Goal: Information Seeking & Learning: Find specific fact

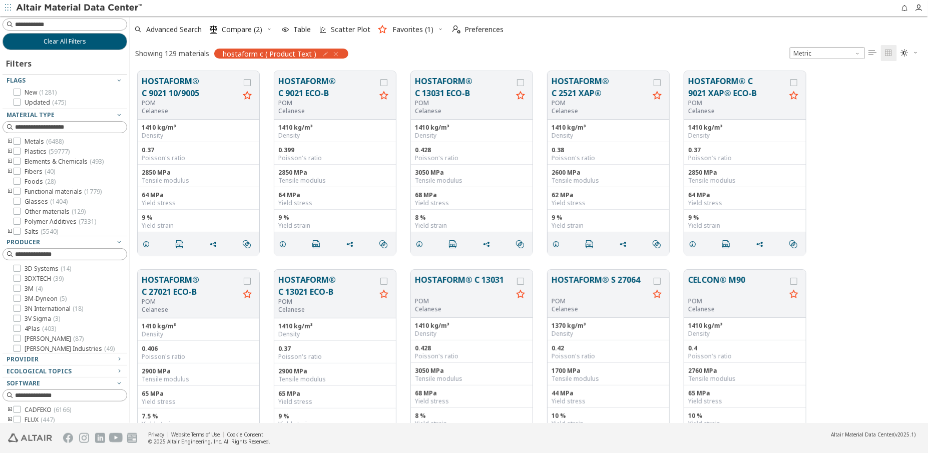
scroll to position [353, 791]
click at [335, 54] on icon "button" at bounding box center [336, 54] width 8 height 8
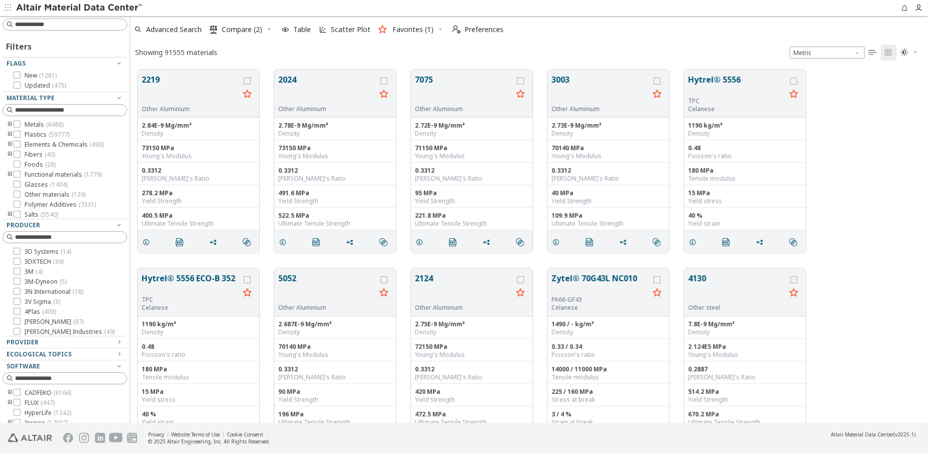
scroll to position [353, 791]
click at [60, 23] on input at bounding box center [66, 24] width 123 height 11
paste input "**********"
type input "**********"
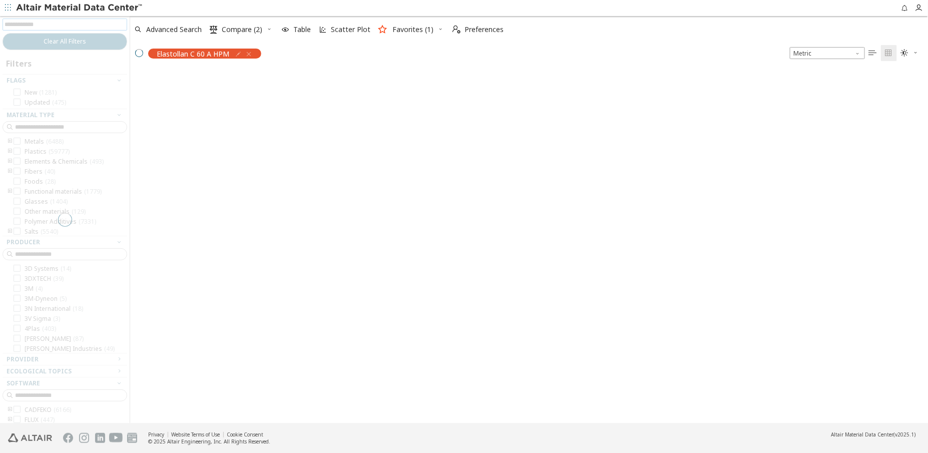
scroll to position [8, 8]
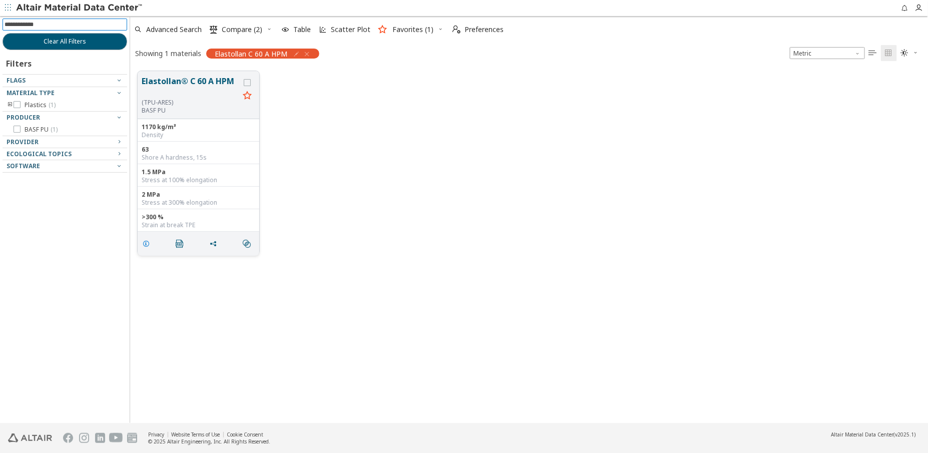
click at [145, 242] on icon "grid" at bounding box center [146, 244] width 8 height 8
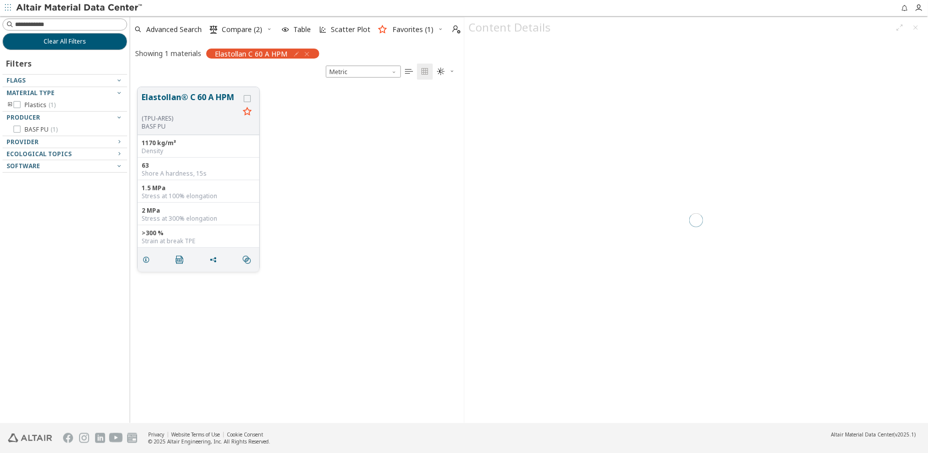
scroll to position [8, 7]
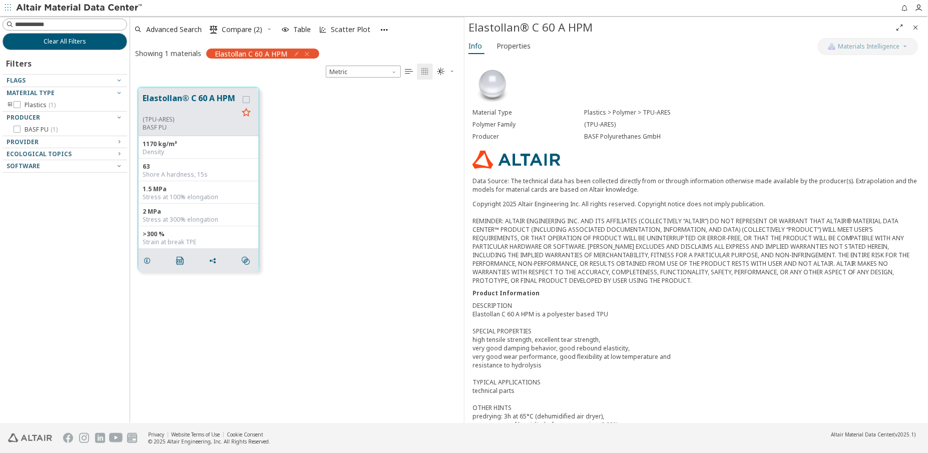
click at [25, 224] on div "Clear All Filters Filters Flags Material Type Plastics ( 1 ) Producer BASF PU (…" at bounding box center [65, 219] width 130 height 407
click at [305, 53] on icon "button" at bounding box center [307, 54] width 8 height 8
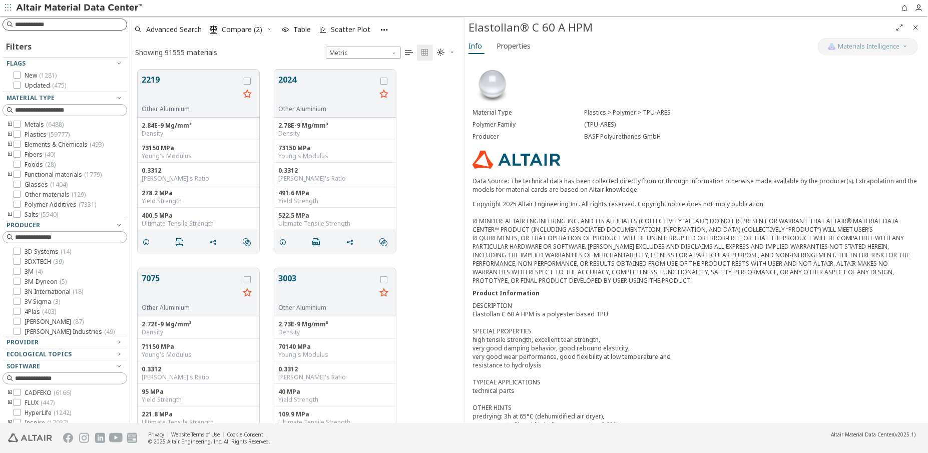
scroll to position [353, 327]
click at [68, 25] on input at bounding box center [71, 25] width 112 height 10
type input "**********"
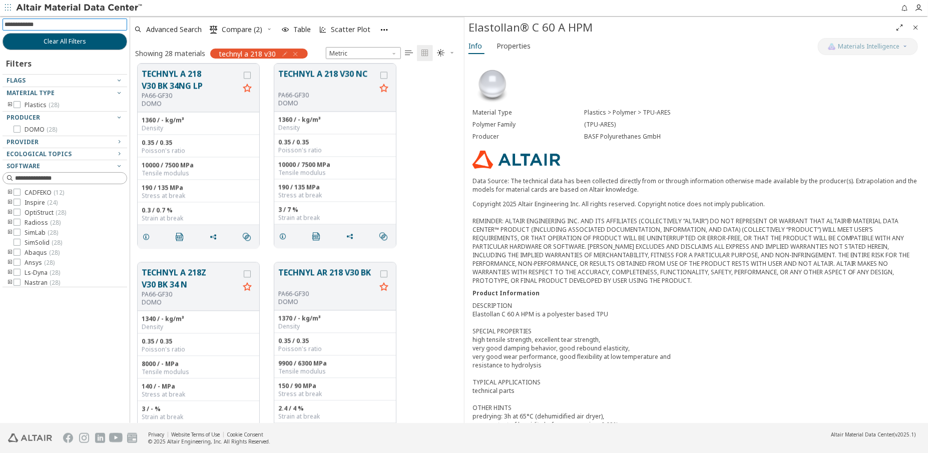
scroll to position [956, 0]
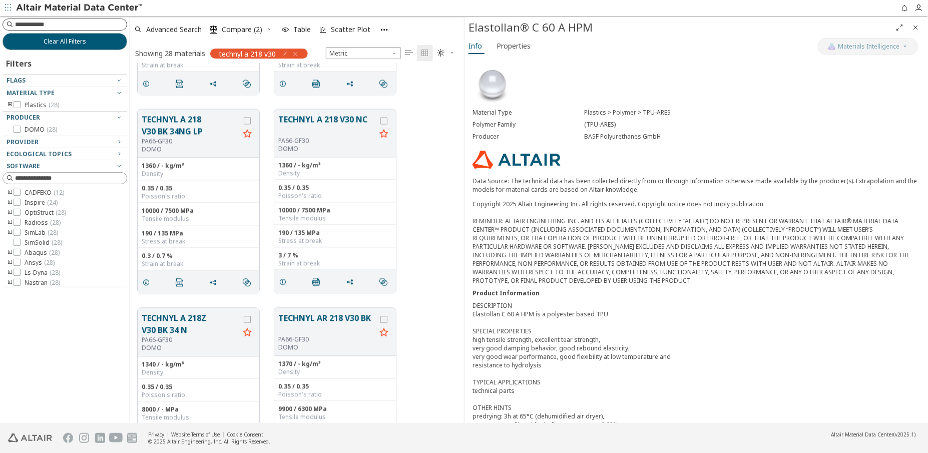
click at [73, 23] on input at bounding box center [71, 25] width 112 height 10
click at [298, 53] on icon "button" at bounding box center [295, 54] width 8 height 8
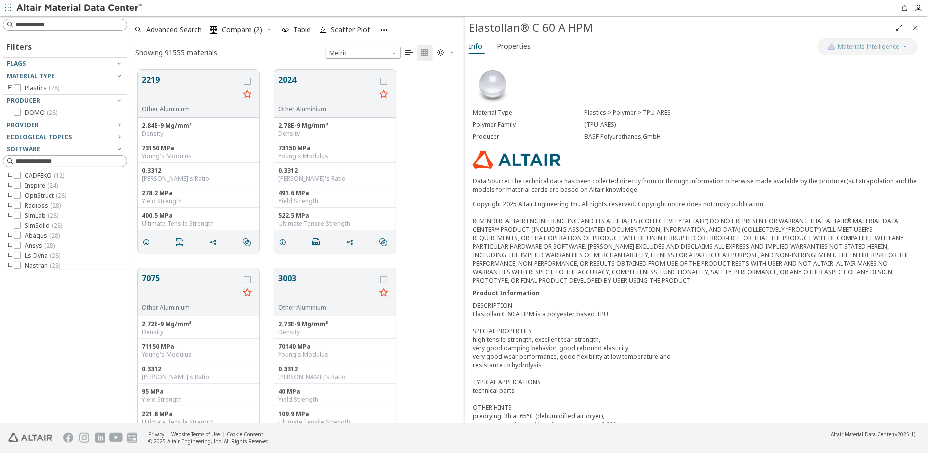
scroll to position [353, 327]
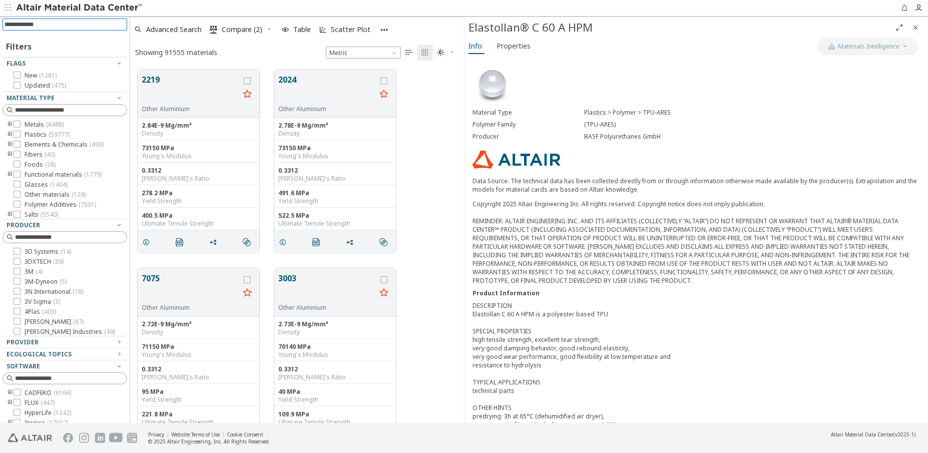
click at [80, 26] on input at bounding box center [66, 24] width 123 height 11
type input "**********"
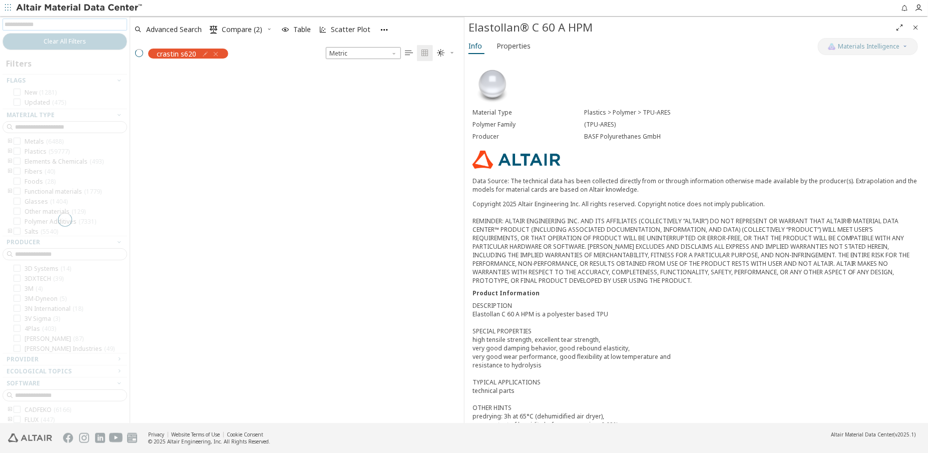
scroll to position [353, 327]
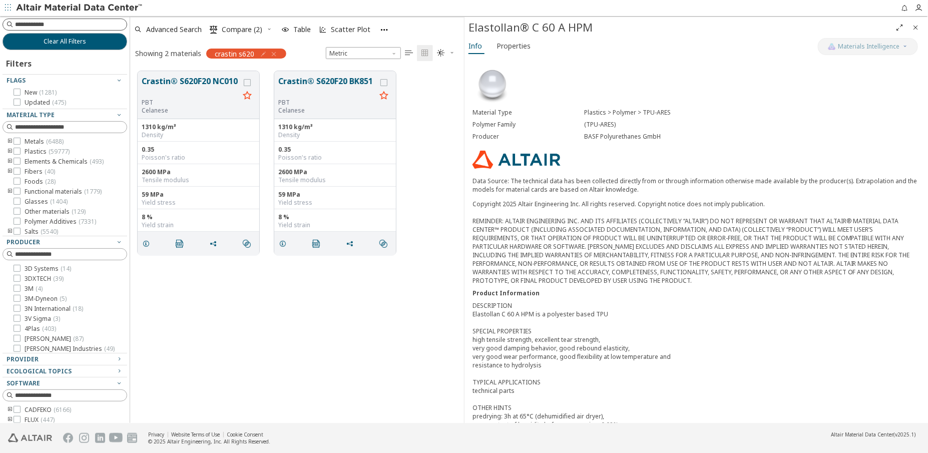
click at [68, 25] on input at bounding box center [71, 25] width 112 height 10
type input "**********"
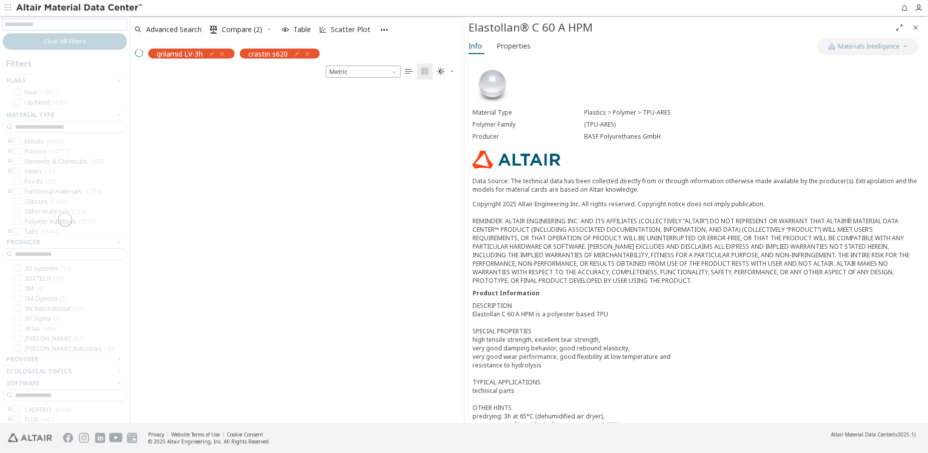
scroll to position [337, 327]
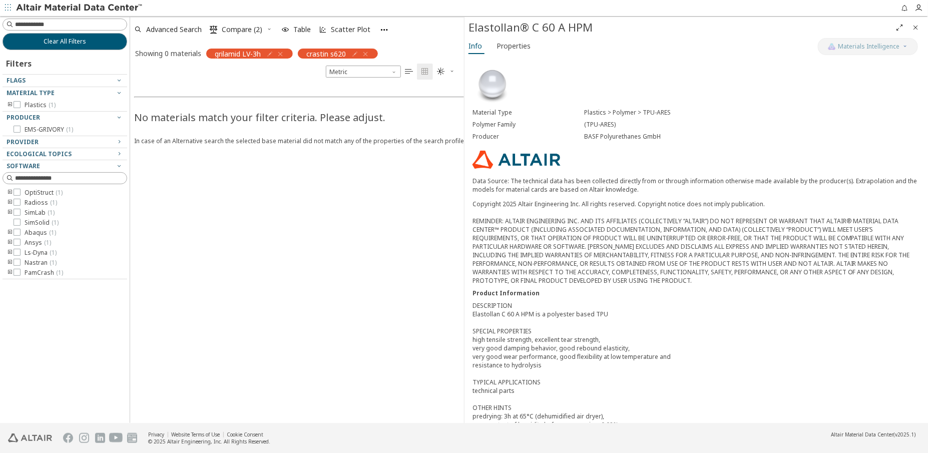
click at [367, 53] on icon "button" at bounding box center [365, 54] width 8 height 8
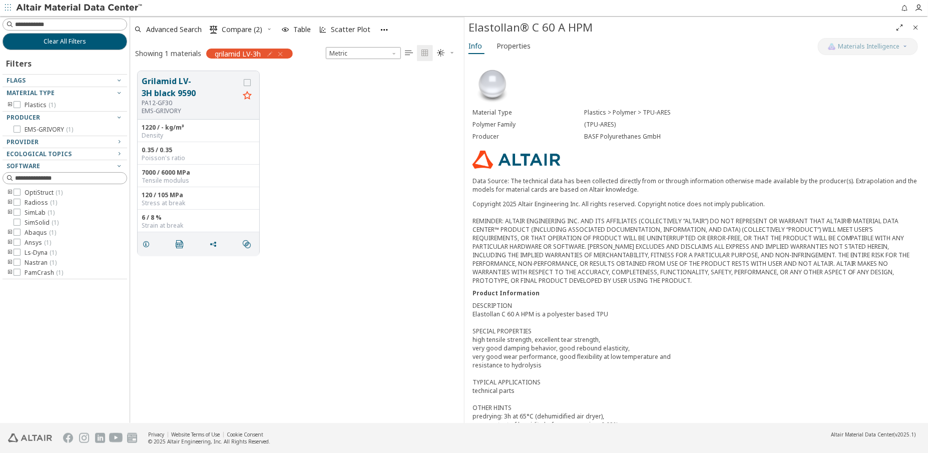
scroll to position [353, 327]
drag, startPoint x: 283, startPoint y: 52, endPoint x: 267, endPoint y: 52, distance: 16.0
click at [283, 52] on icon "button" at bounding box center [280, 54] width 8 height 8
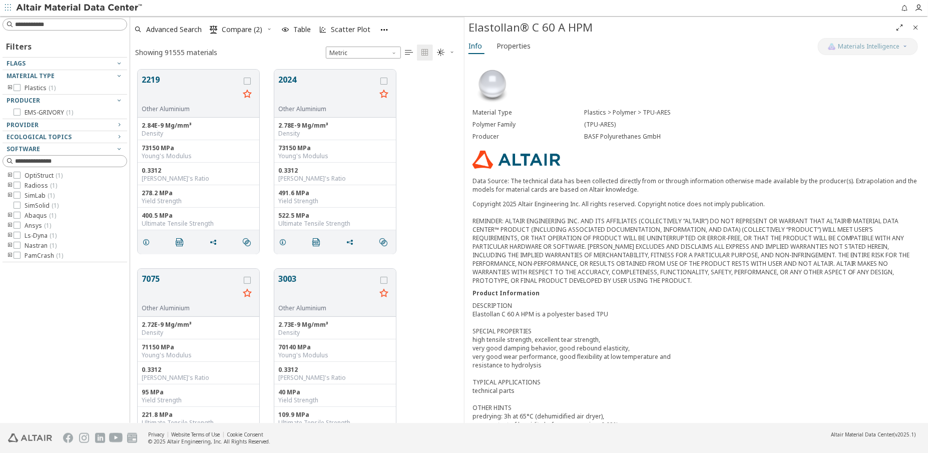
scroll to position [353, 327]
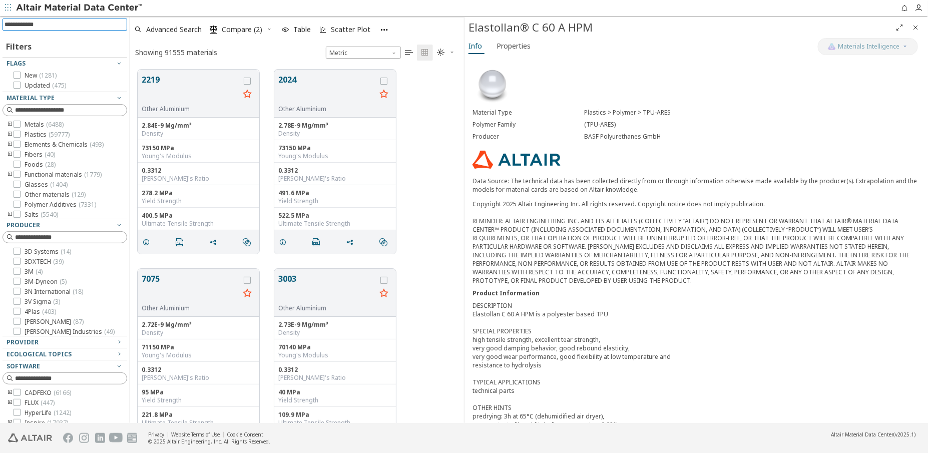
click at [87, 23] on input at bounding box center [66, 24] width 123 height 11
type input "**********"
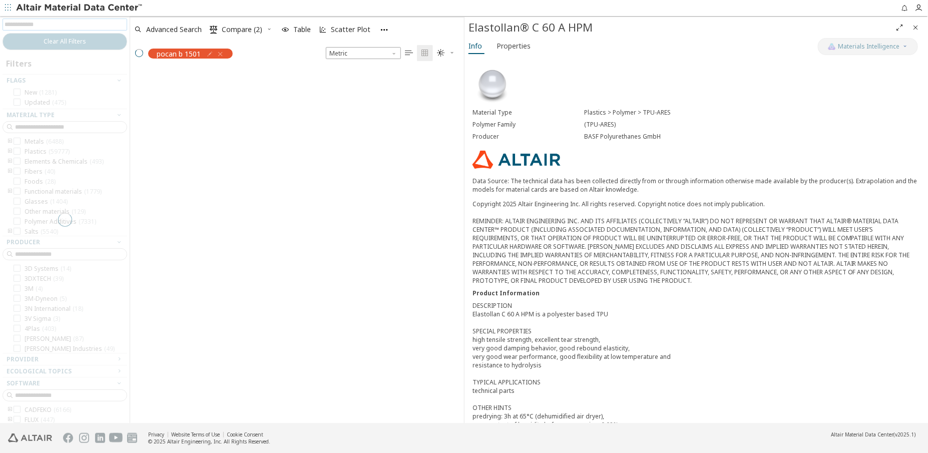
scroll to position [8, 7]
